Goal: Information Seeking & Learning: Learn about a topic

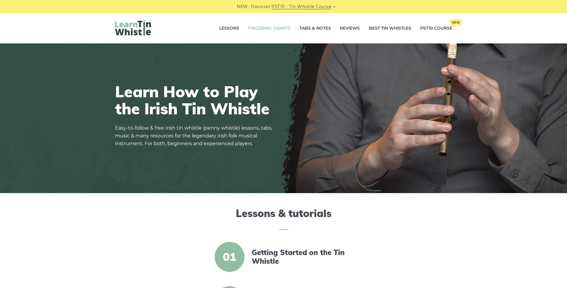
click at [282, 28] on link "Fingering Charts" at bounding box center [269, 28] width 42 height 15
click at [320, 25] on link "Tabs & Notes" at bounding box center [315, 28] width 31 height 15
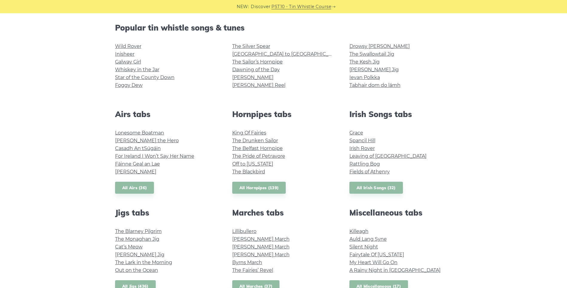
scroll to position [149, 0]
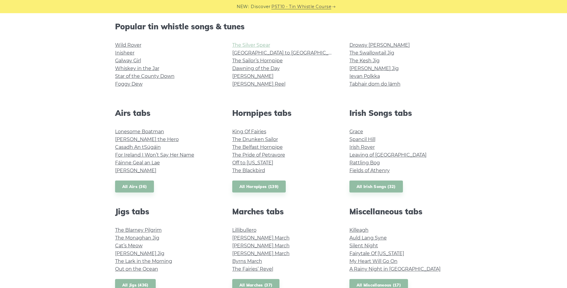
click at [246, 47] on link "The Silver Spear" at bounding box center [251, 45] width 38 height 6
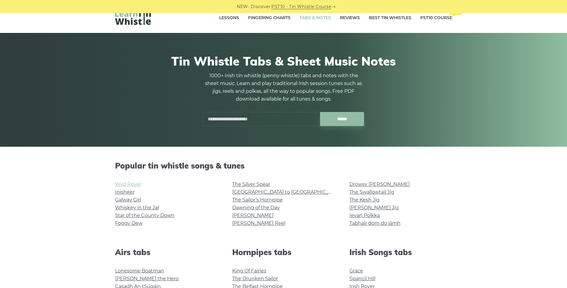
scroll to position [0, 0]
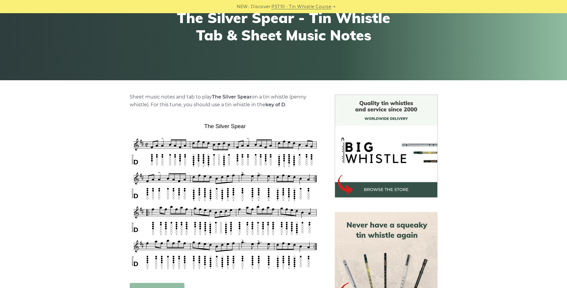
scroll to position [90, 0]
